Goal: Check status: Check status

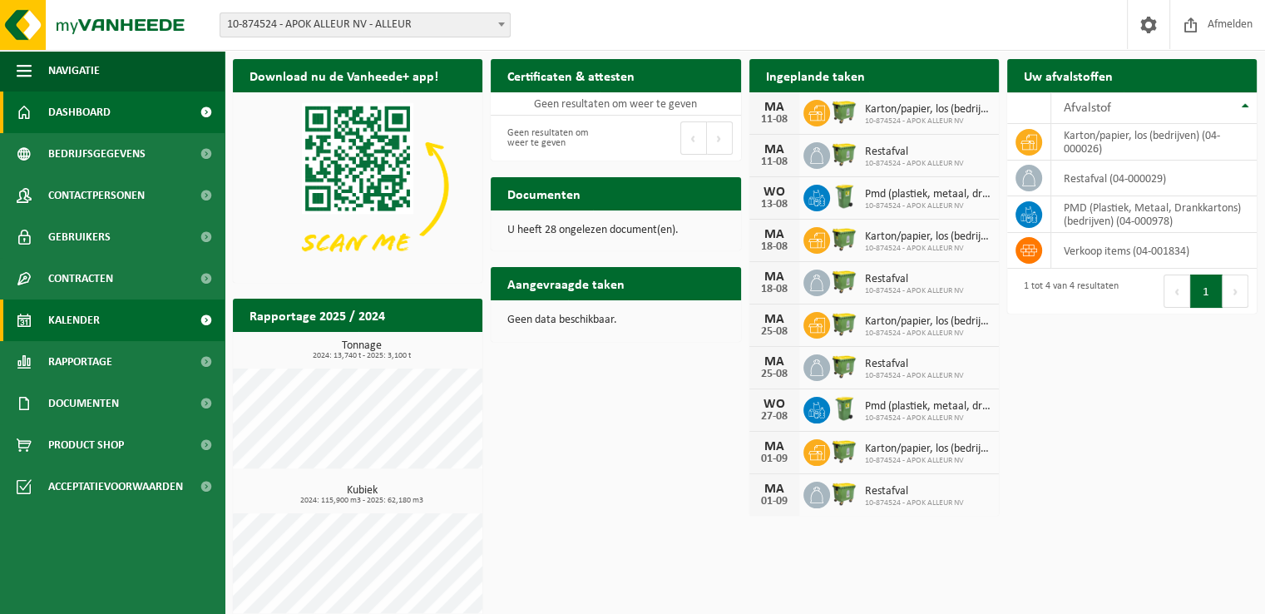
click at [104, 320] on link "Kalender" at bounding box center [112, 321] width 225 height 42
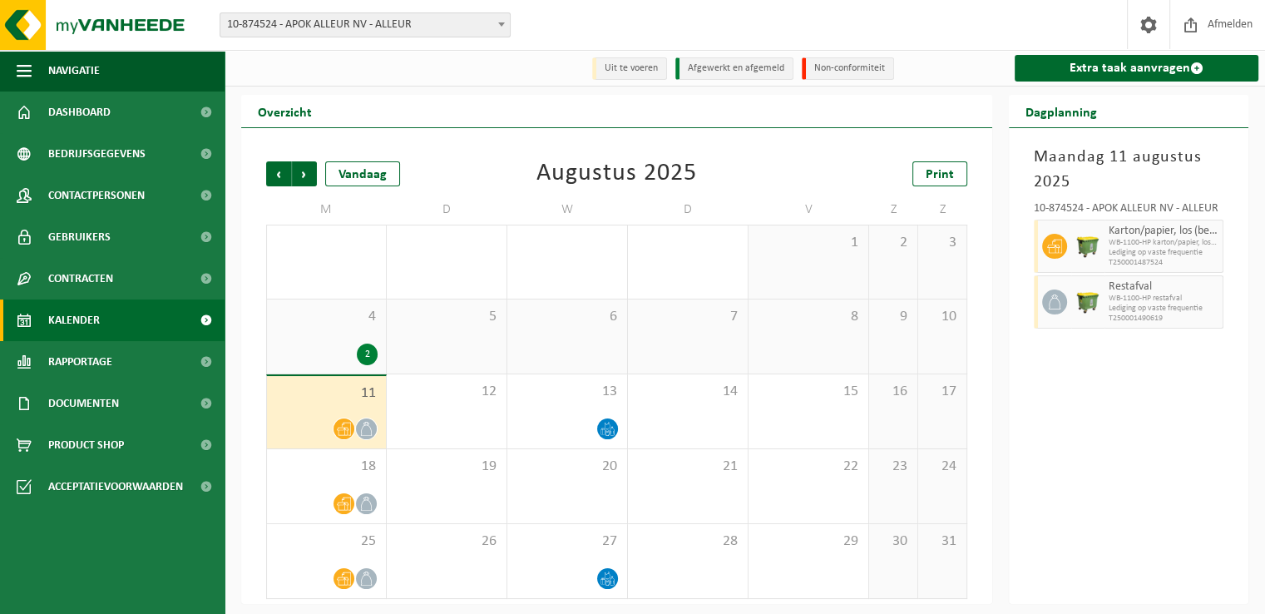
click at [324, 425] on div at bounding box center [326, 429] width 102 height 22
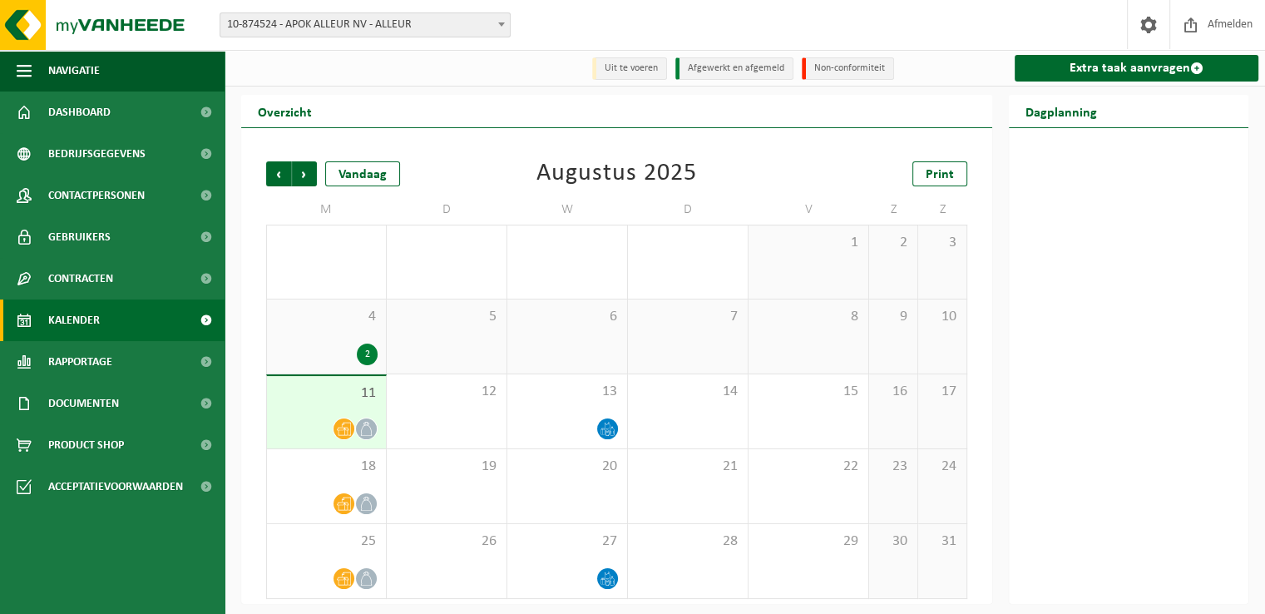
click at [361, 413] on div "11" at bounding box center [326, 412] width 119 height 72
